Goal: Task Accomplishment & Management: Manage account settings

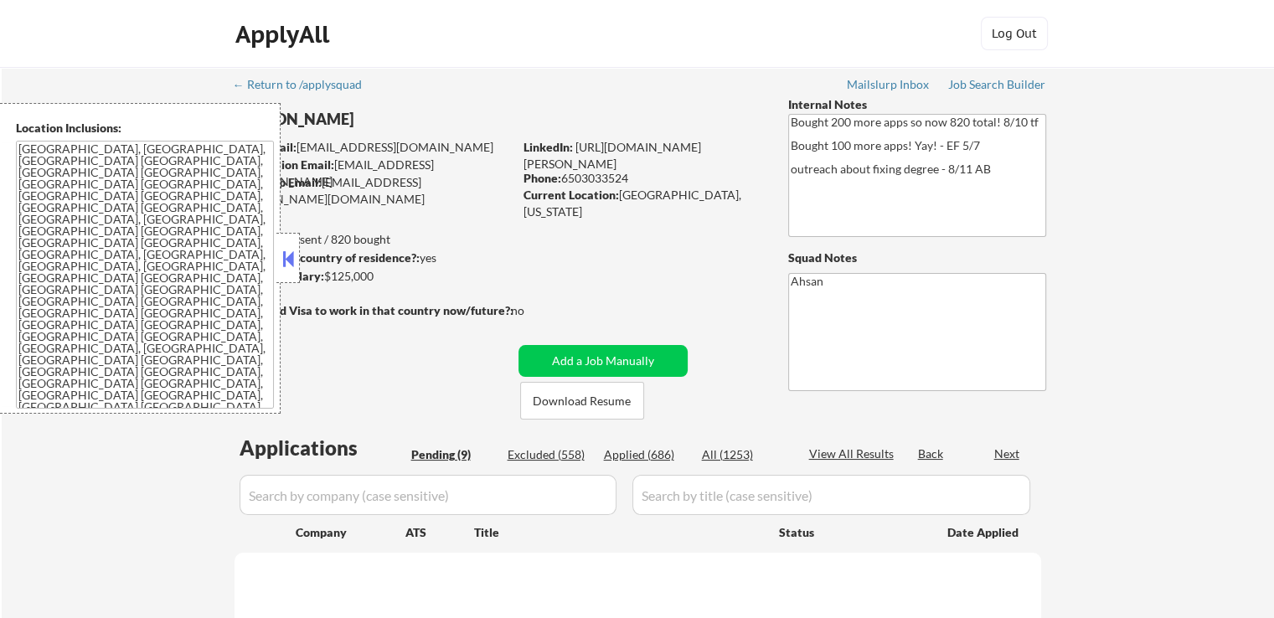
select select ""pending""
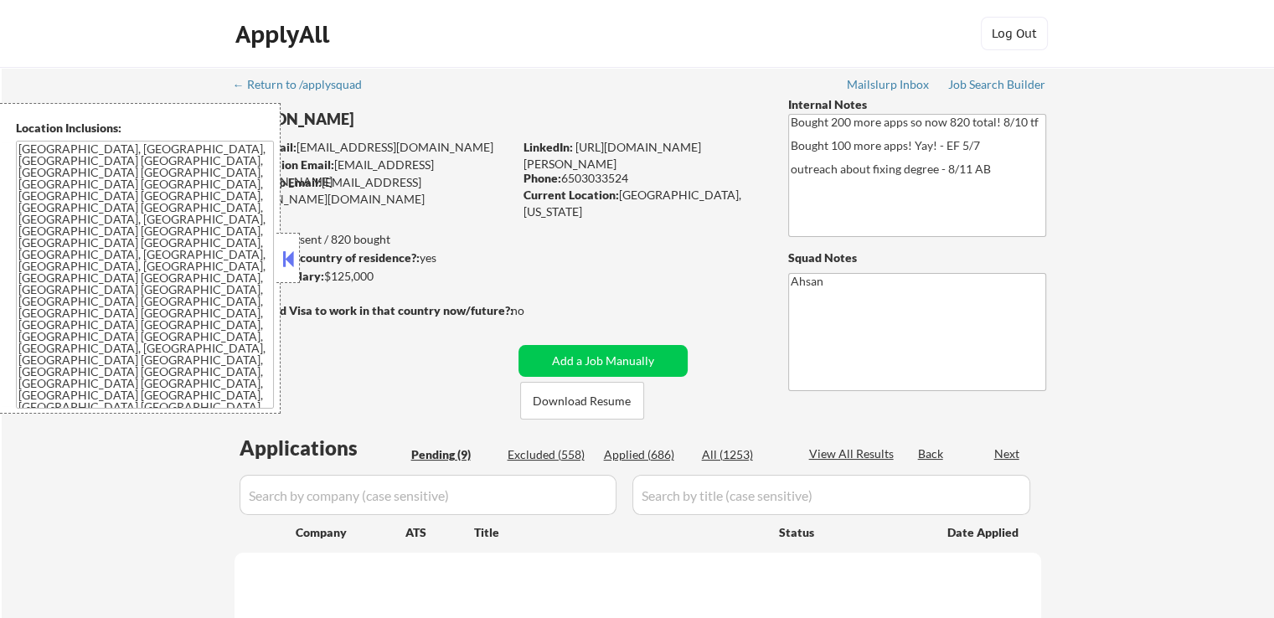
select select ""pending""
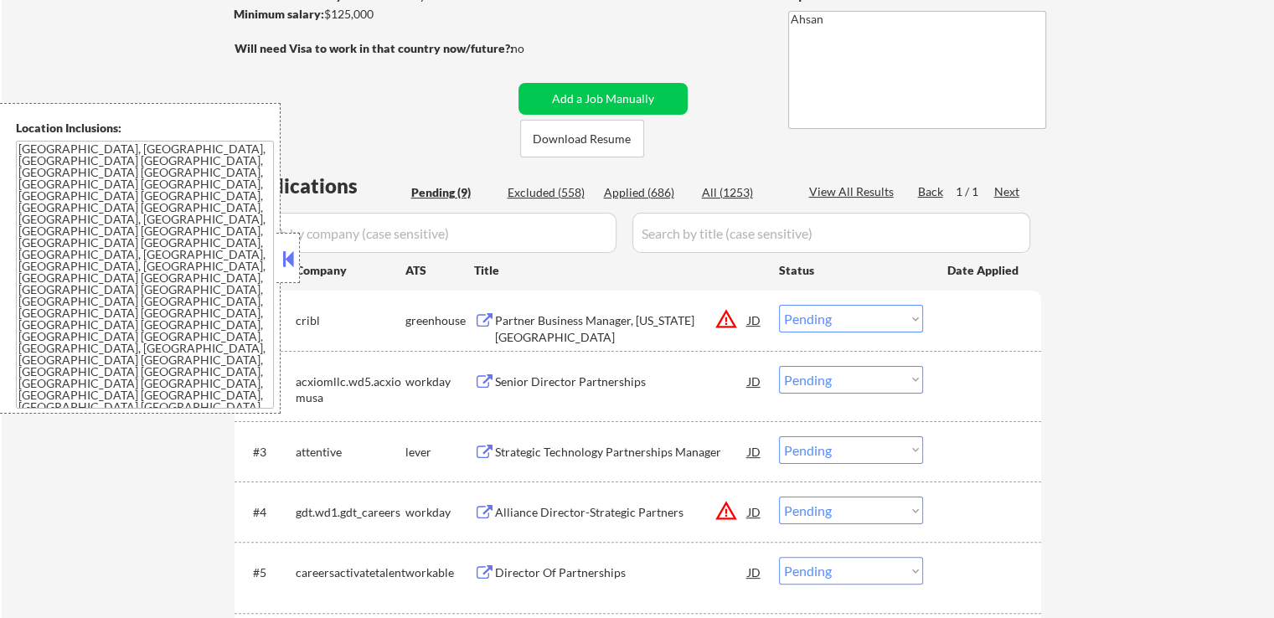
scroll to position [335, 0]
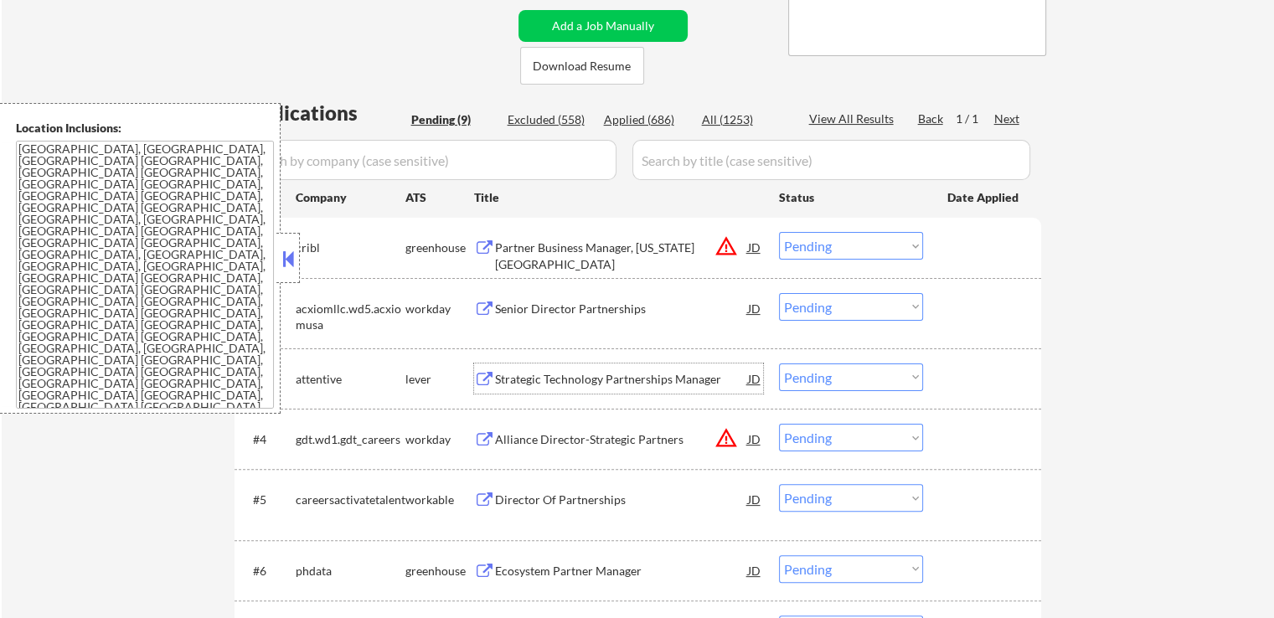
click at [529, 389] on div "Strategic Technology Partnerships Manager" at bounding box center [621, 378] width 253 height 30
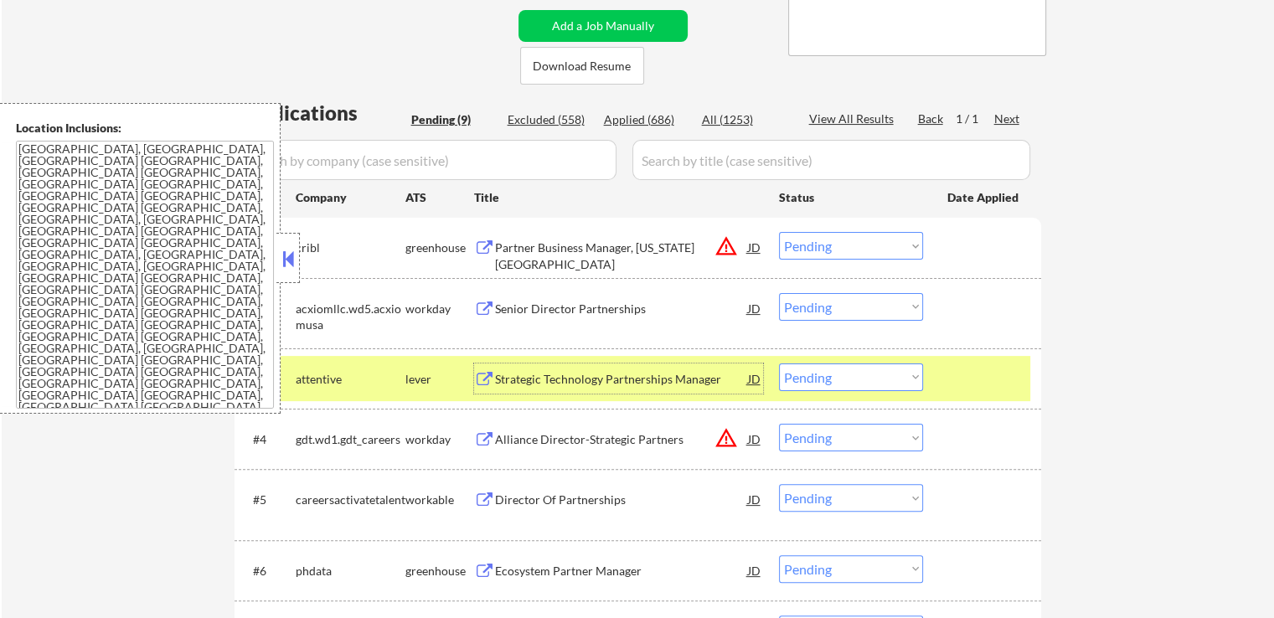
click at [547, 252] on div "Partner Business Manager, [US_STATE][GEOGRAPHIC_DATA]" at bounding box center [621, 256] width 253 height 33
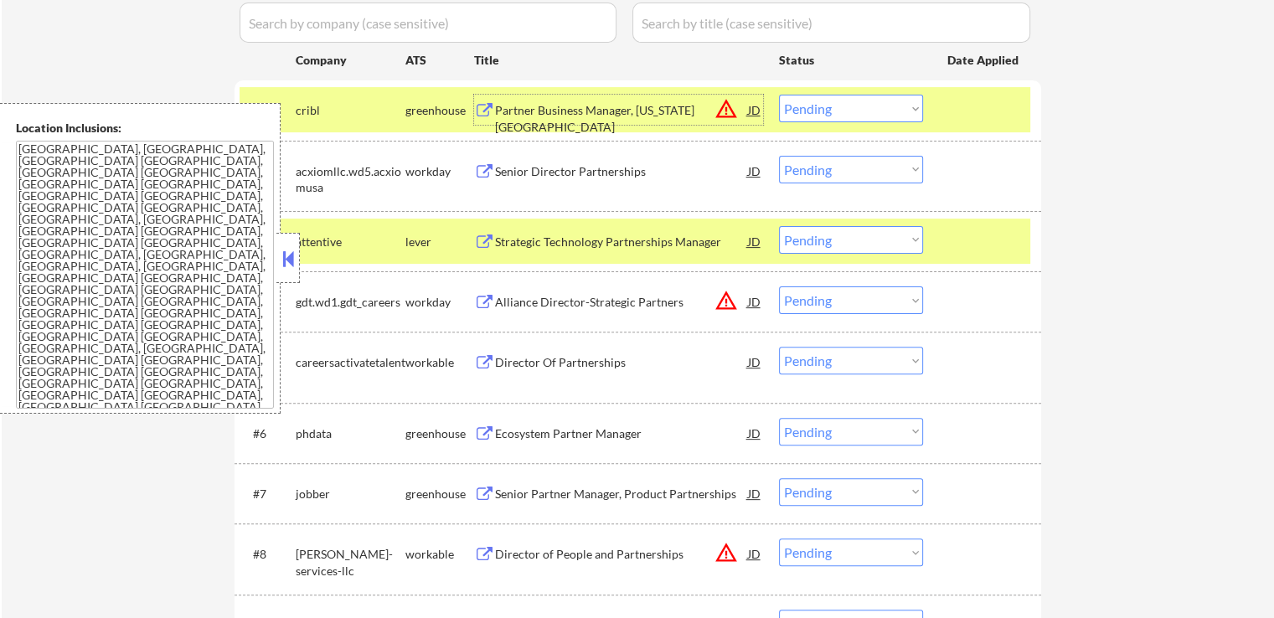
scroll to position [503, 0]
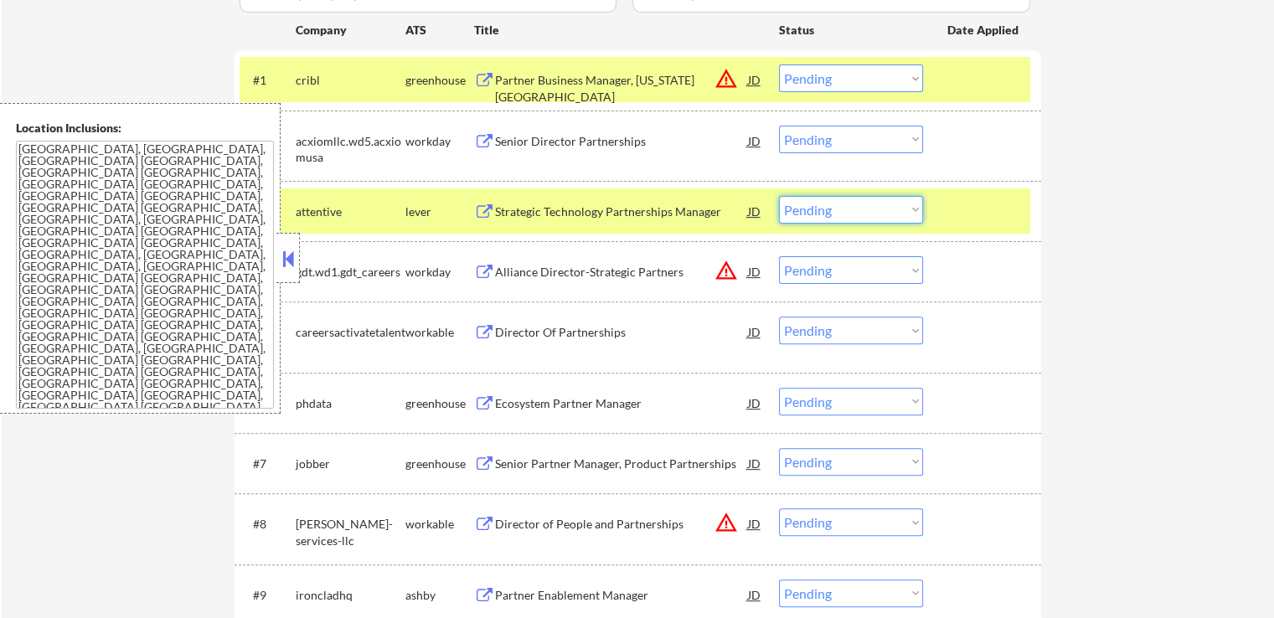
click at [820, 211] on select "Choose an option... Pending Applied Excluded (Questions) Excluded (Expired) Exc…" at bounding box center [851, 210] width 144 height 28
click at [779, 196] on select "Choose an option... Pending Applied Excluded (Questions) Excluded (Expired) Exc…" at bounding box center [851, 210] width 144 height 28
select select ""pending""
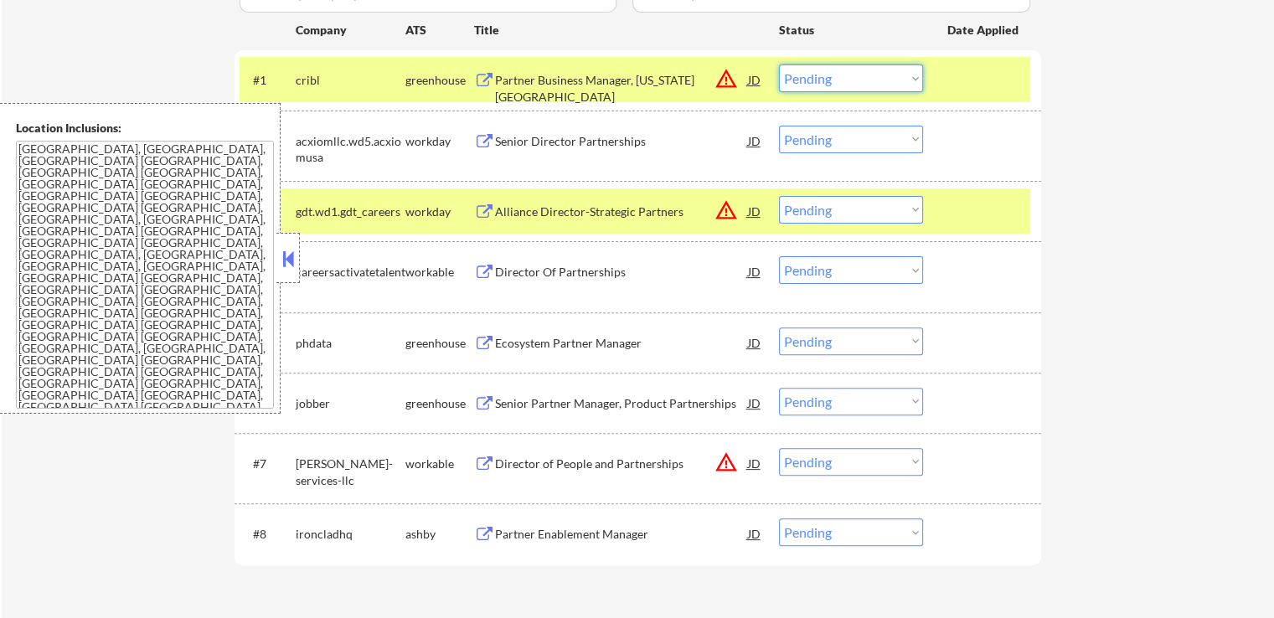
click at [836, 76] on select "Choose an option... Pending Applied Excluded (Questions) Excluded (Expired) Exc…" at bounding box center [851, 78] width 144 height 28
click at [779, 64] on select "Choose an option... Pending Applied Excluded (Questions) Excluded (Expired) Exc…" at bounding box center [851, 78] width 144 height 28
select select ""pending""
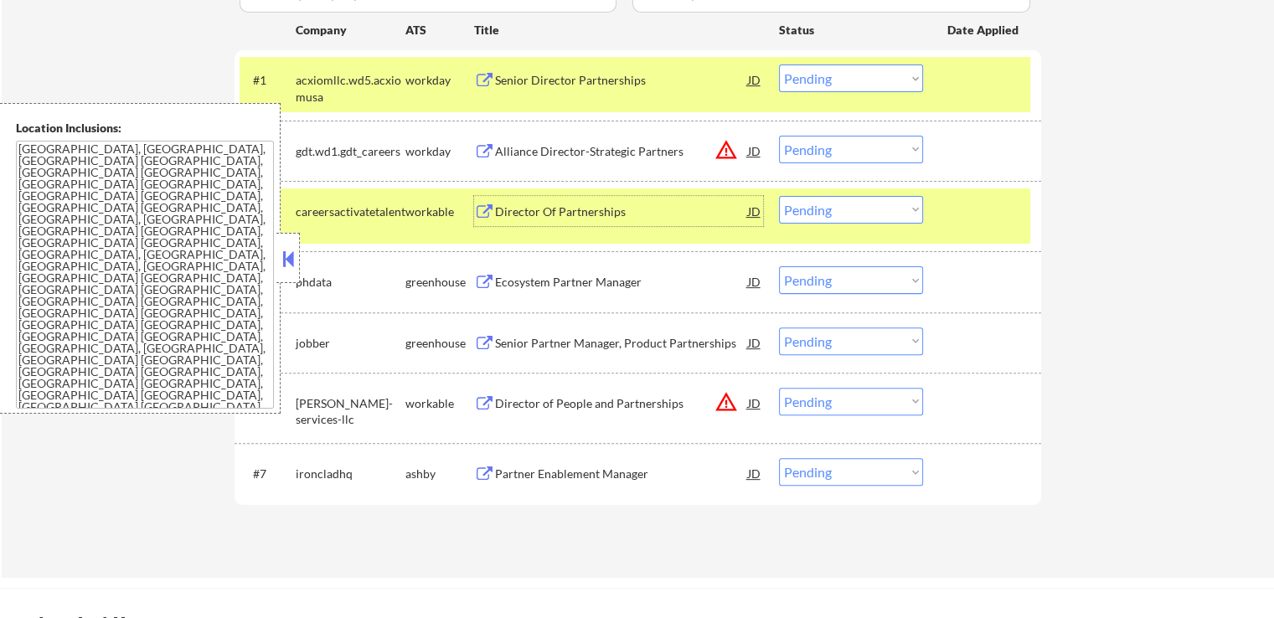
click at [533, 221] on div "Director Of Partnerships" at bounding box center [621, 211] width 253 height 30
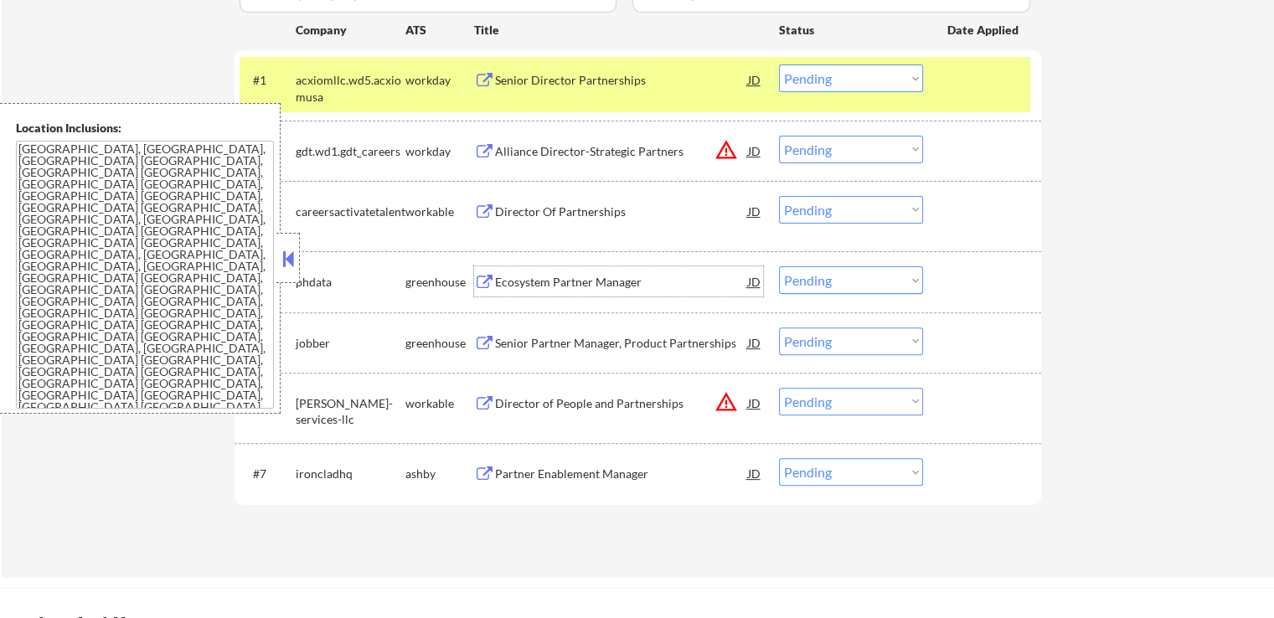
click at [528, 282] on div "Ecosystem Partner Manager" at bounding box center [621, 282] width 253 height 17
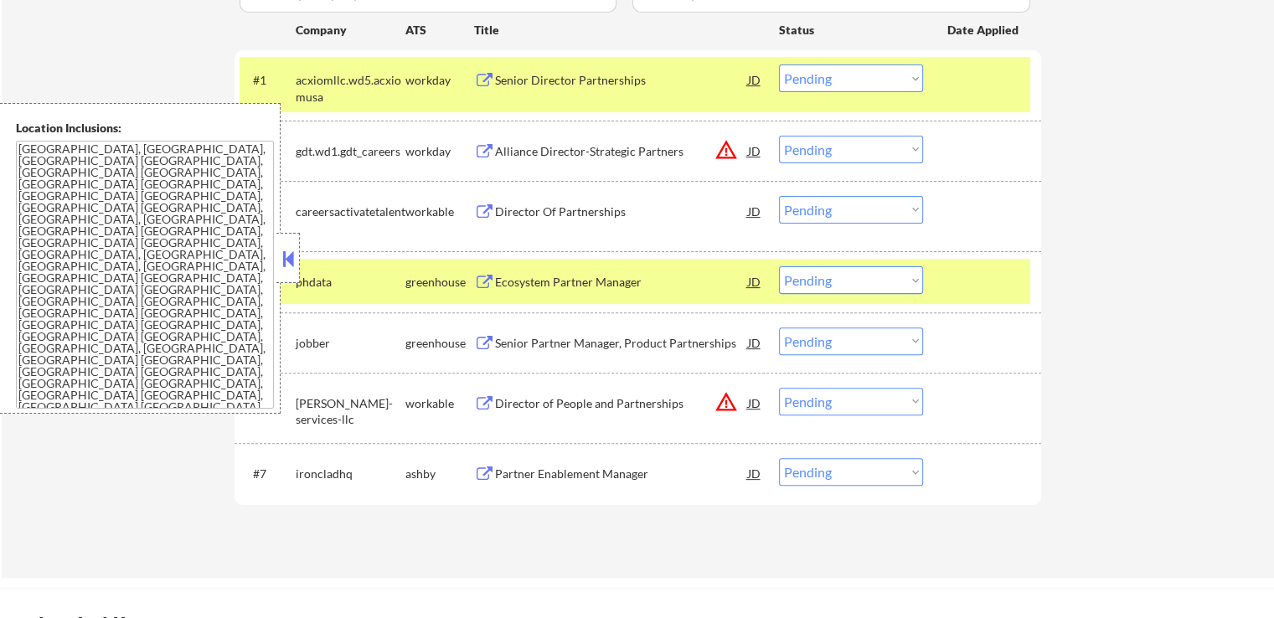
click at [523, 338] on div "Senior Partner Manager, Product Partnerships" at bounding box center [621, 343] width 253 height 17
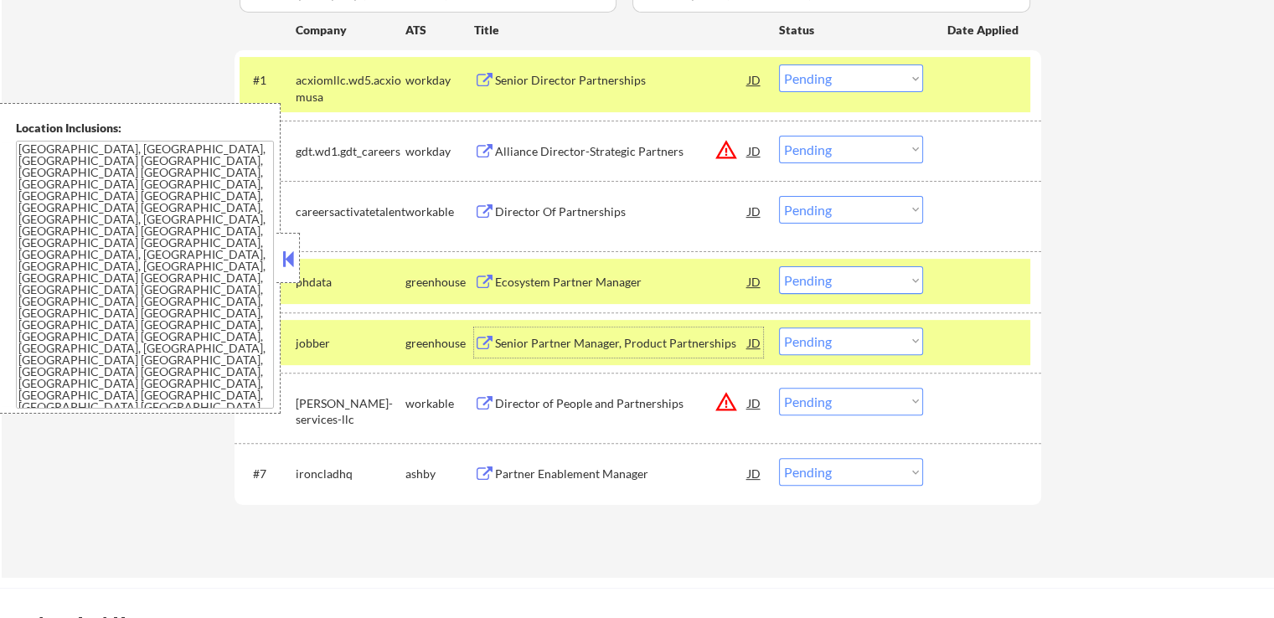
click at [829, 205] on select "Choose an option... Pending Applied Excluded (Questions) Excluded (Expired) Exc…" at bounding box center [851, 210] width 144 height 28
click at [779, 196] on select "Choose an option... Pending Applied Excluded (Questions) Excluded (Expired) Exc…" at bounding box center [851, 210] width 144 height 28
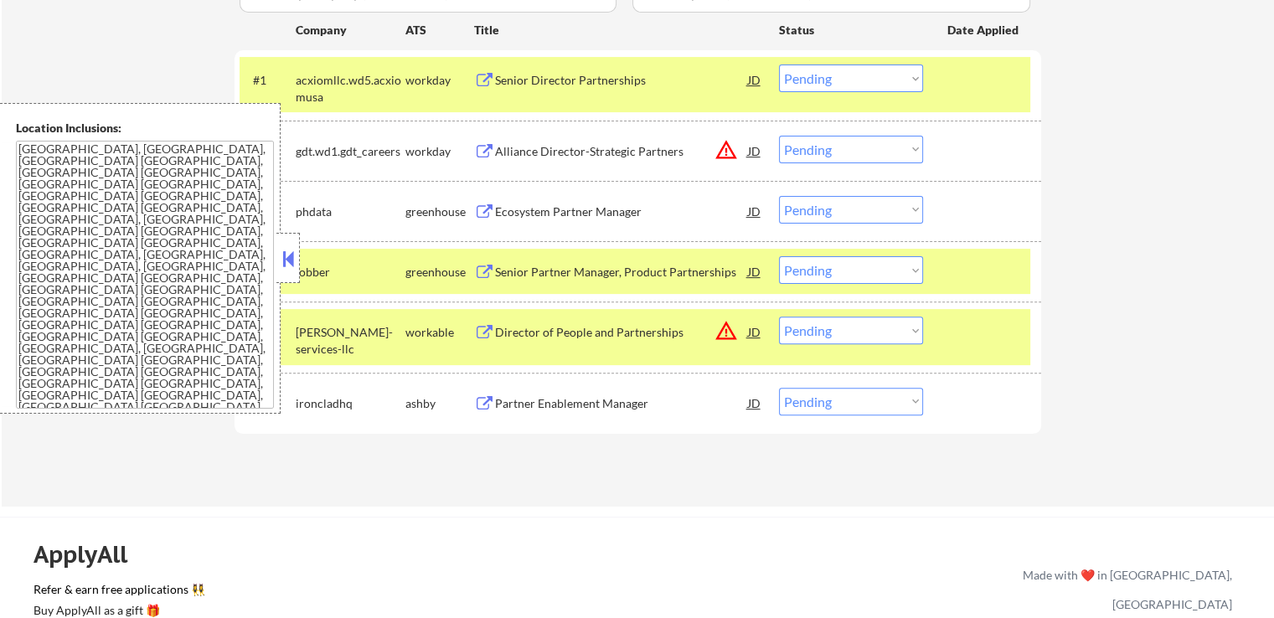
click at [848, 214] on select "Choose an option... Pending Applied Excluded (Questions) Excluded (Expired) Exc…" at bounding box center [851, 210] width 144 height 28
click at [779, 196] on select "Choose an option... Pending Applied Excluded (Questions) Excluded (Expired) Exc…" at bounding box center [851, 210] width 144 height 28
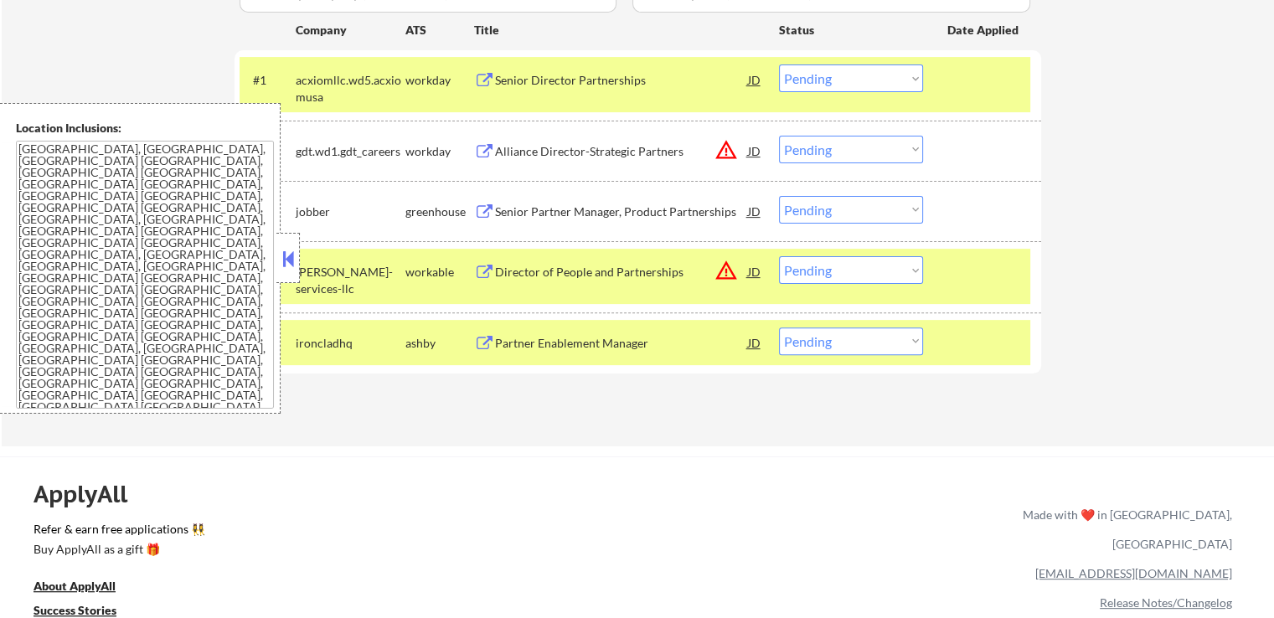
drag, startPoint x: 854, startPoint y: 205, endPoint x: 860, endPoint y: 219, distance: 14.6
click at [857, 208] on select "Choose an option... Pending Applied Excluded (Questions) Excluded (Expired) Exc…" at bounding box center [851, 210] width 144 height 28
click at [779, 196] on select "Choose an option... Pending Applied Excluded (Questions) Excluded (Expired) Exc…" at bounding box center [851, 210] width 144 height 28
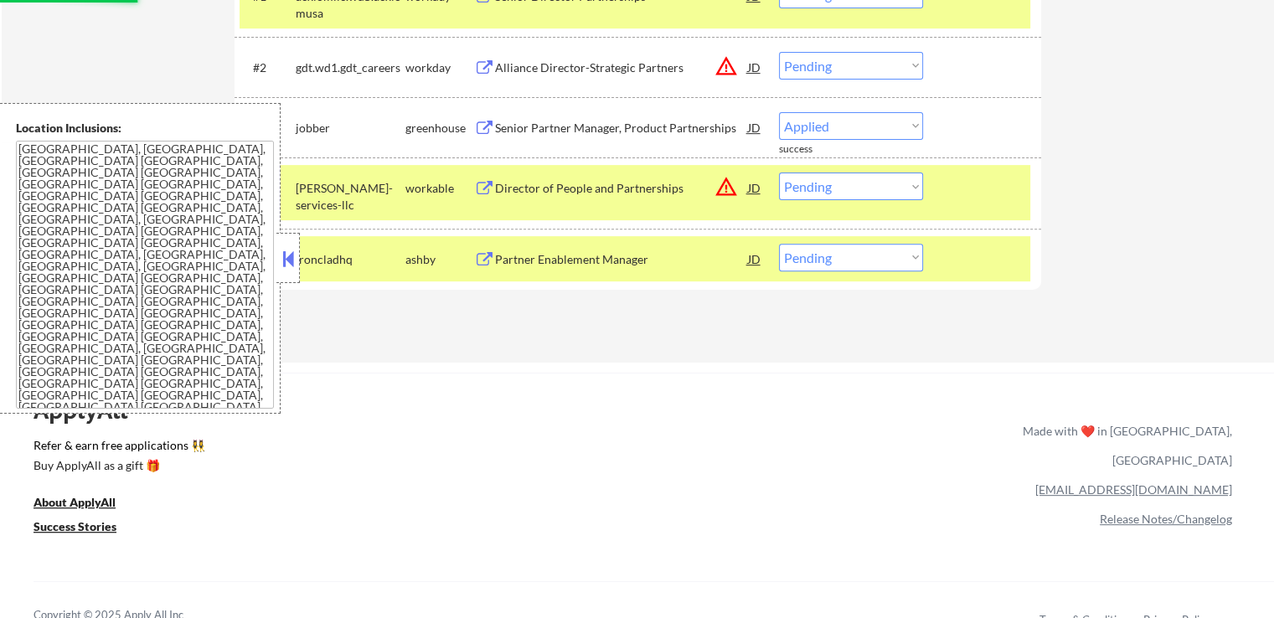
select select ""pending""
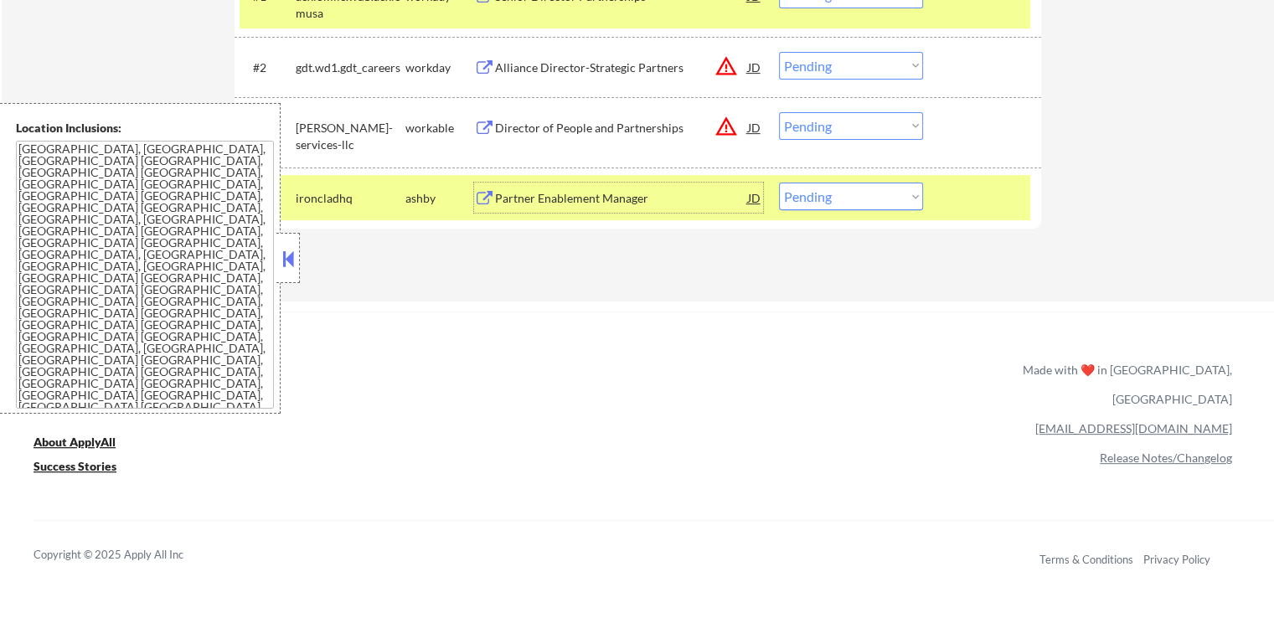
click at [575, 196] on div "Partner Enablement Manager" at bounding box center [621, 198] width 253 height 17
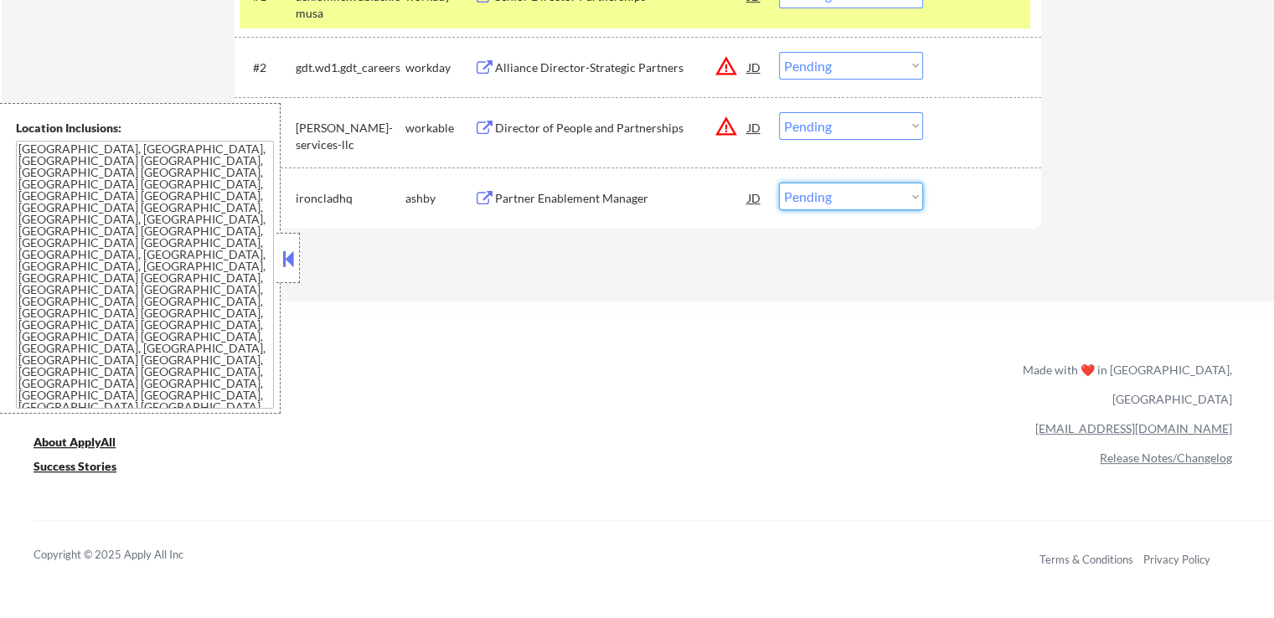
drag, startPoint x: 862, startPoint y: 196, endPoint x: 864, endPoint y: 205, distance: 9.5
click at [863, 195] on select "Choose an option... Pending Applied Excluded (Questions) Excluded (Expired) Exc…" at bounding box center [851, 197] width 144 height 28
select select ""excluded__location_""
click at [779, 183] on select "Choose an option... Pending Applied Excluded (Questions) Excluded (Expired) Exc…" at bounding box center [851, 197] width 144 height 28
click at [858, 126] on select "Choose an option... Pending Applied Excluded (Questions) Excluded (Expired) Exc…" at bounding box center [851, 126] width 144 height 28
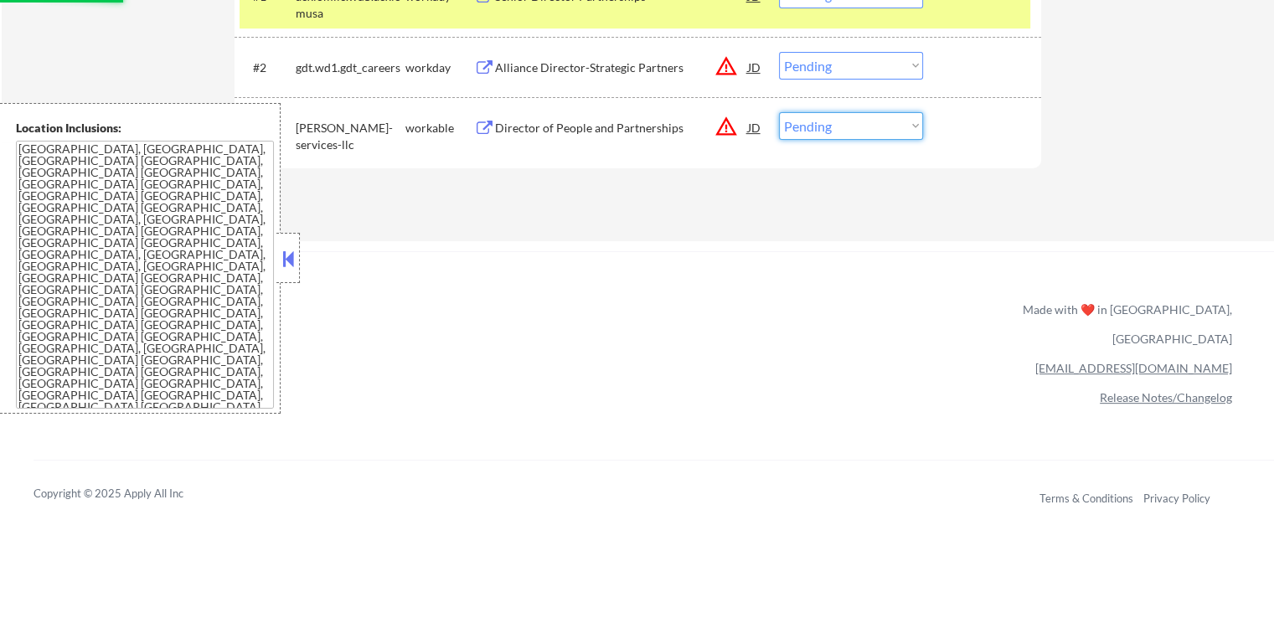
select select ""excluded__location_""
click at [779, 112] on select "Choose an option... Pending Applied Excluded (Questions) Excluded (Expired) Exc…" at bounding box center [851, 126] width 144 height 28
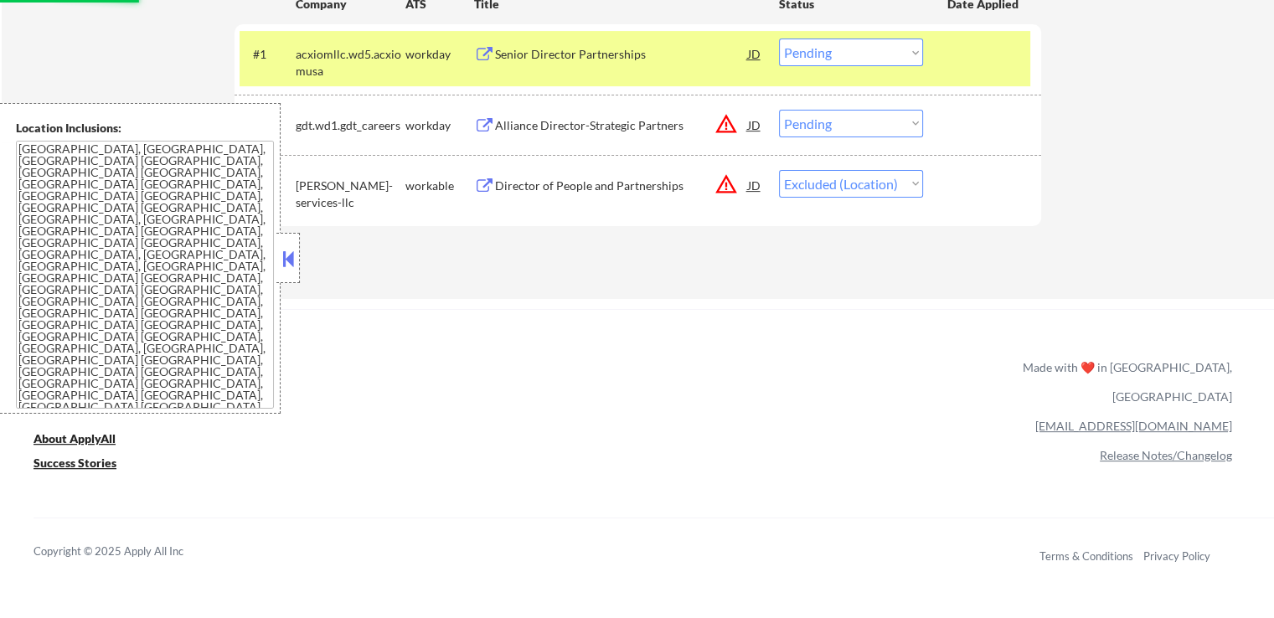
scroll to position [503, 0]
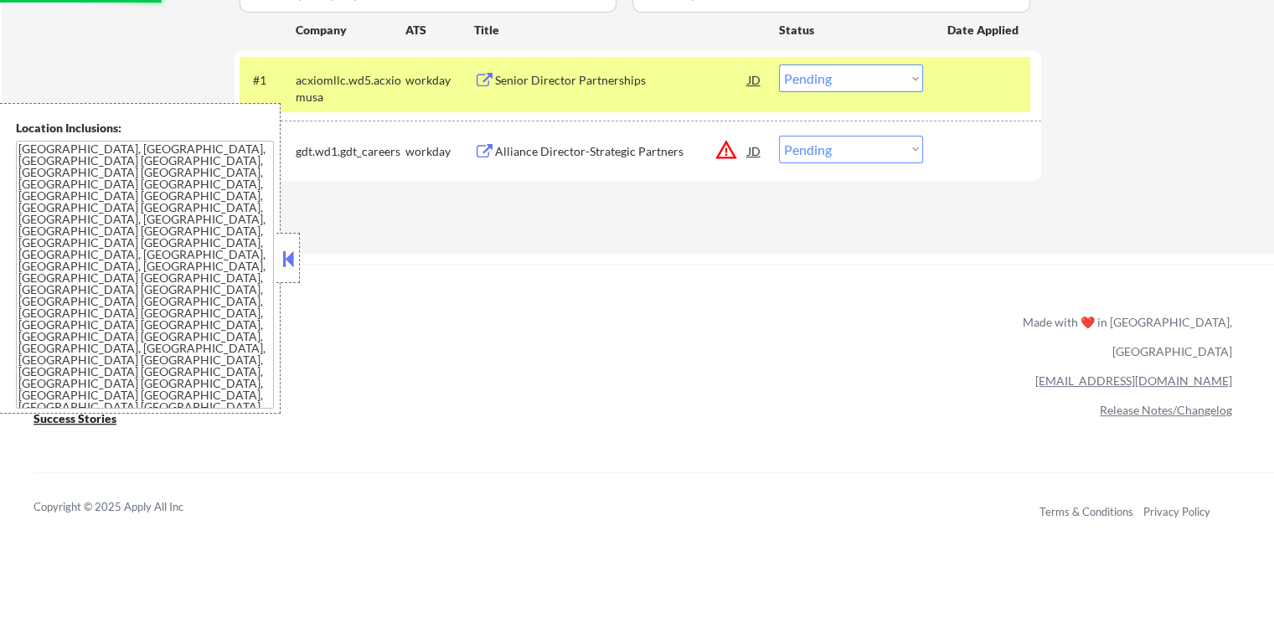
click at [843, 155] on select "Choose an option... Pending Applied Excluded (Questions) Excluded (Expired) Exc…" at bounding box center [851, 150] width 144 height 28
select select ""excluded__location_""
click at [779, 136] on select "Choose an option... Pending Applied Excluded (Questions) Excluded (Expired) Exc…" at bounding box center [851, 150] width 144 height 28
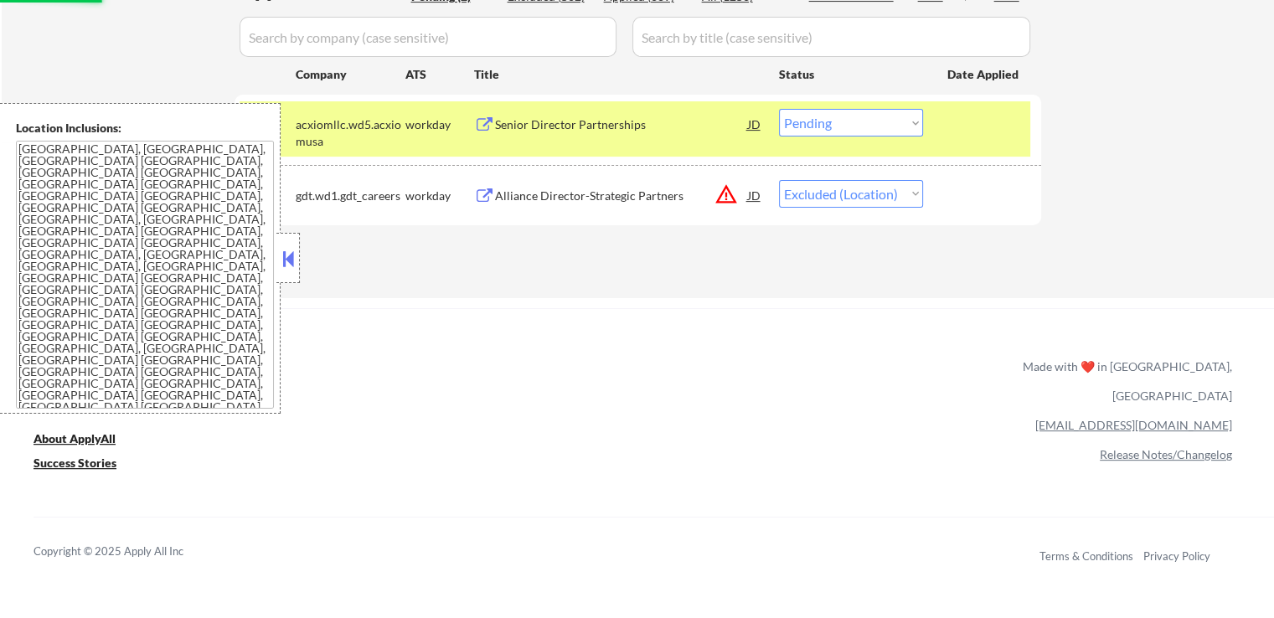
scroll to position [419, 0]
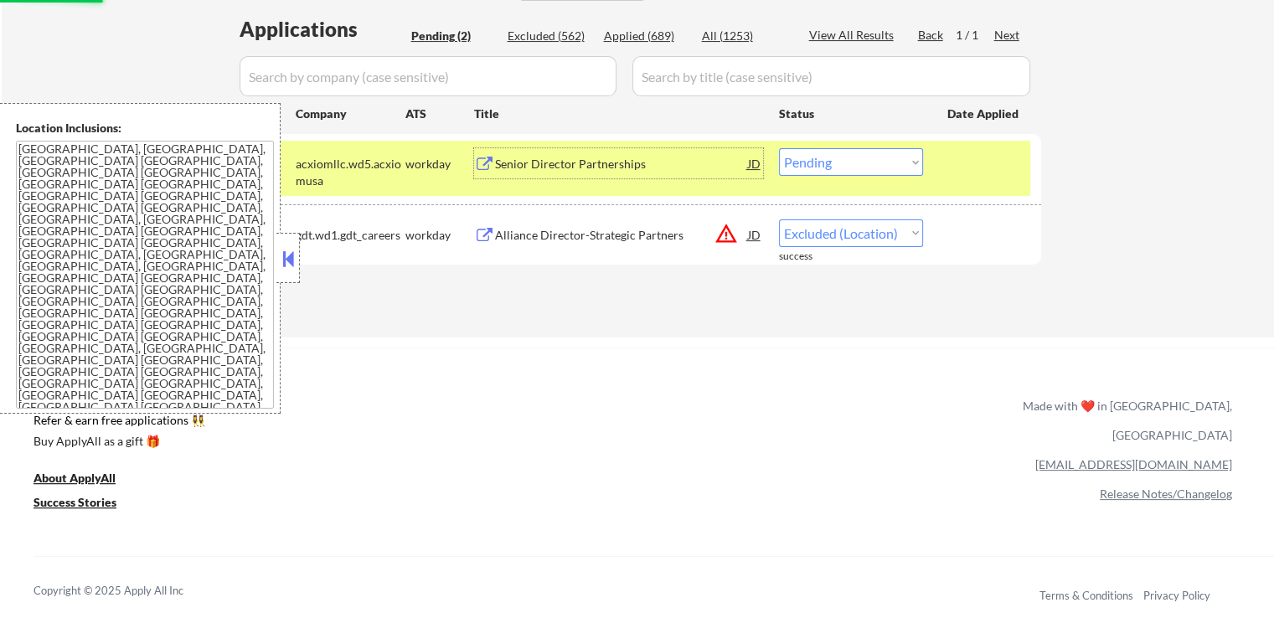
click at [562, 160] on div "Senior Director Partnerships" at bounding box center [621, 164] width 253 height 17
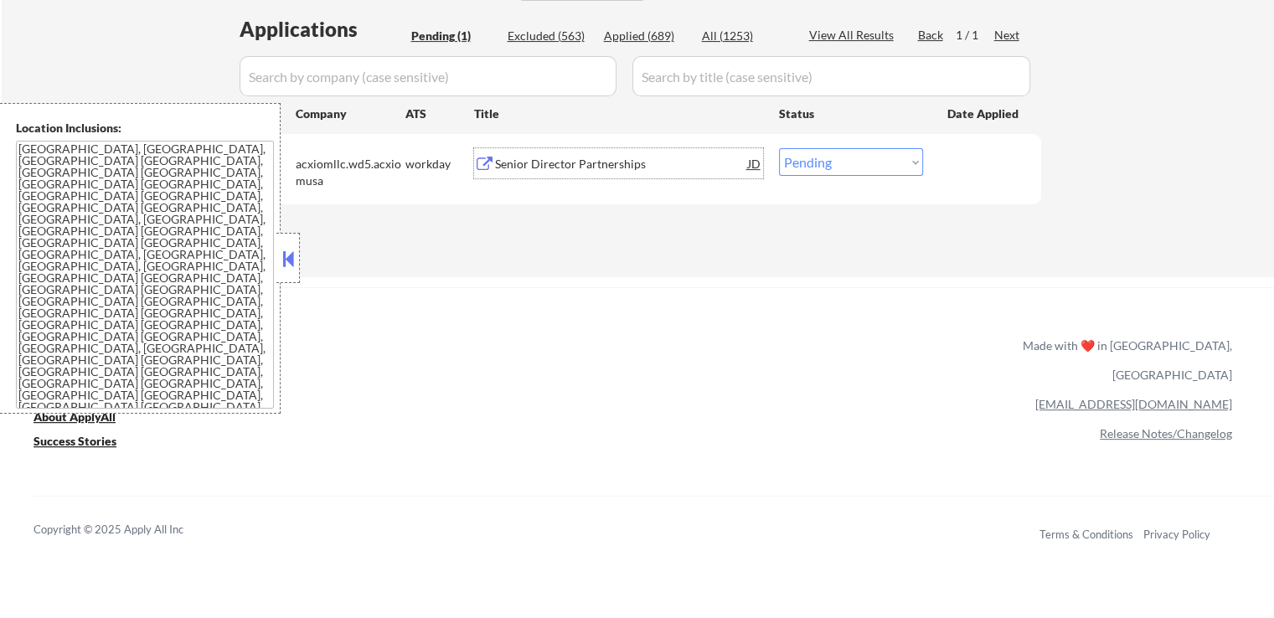
click at [593, 168] on div "Senior Director Partnerships" at bounding box center [621, 164] width 253 height 17
